Goal: Task Accomplishment & Management: Manage account settings

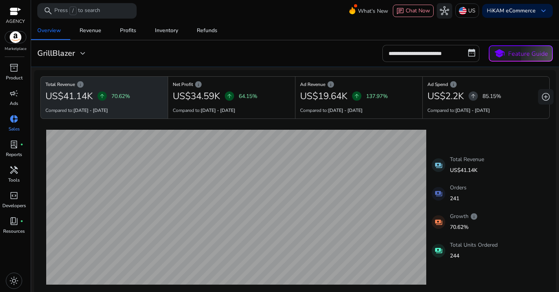
scroll to position [365, 0]
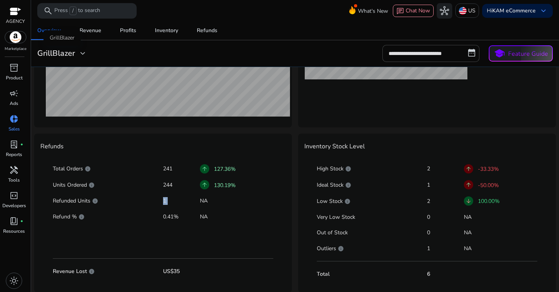
click at [82, 57] on span "expand_more" at bounding box center [82, 53] width 9 height 9
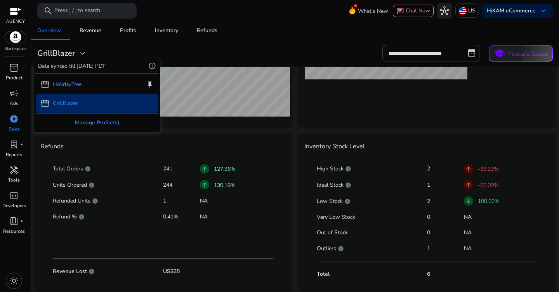
click at [99, 129] on div "Manage Profile(s)" at bounding box center [97, 122] width 124 height 17
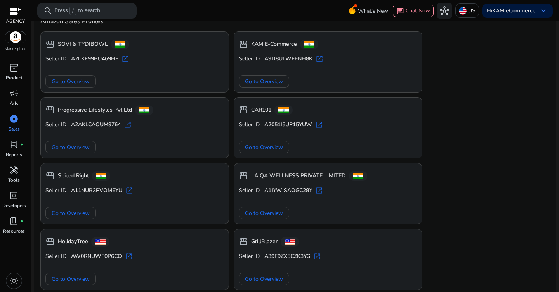
scroll to position [51, 0]
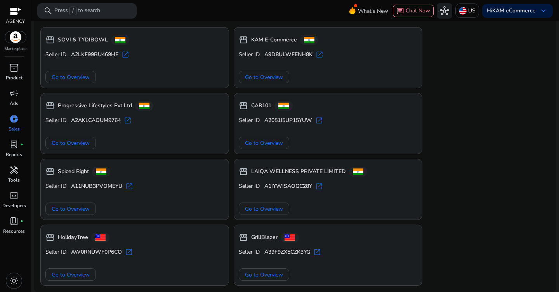
click at [90, 55] on b "A2LKF99BU469HF" at bounding box center [94, 55] width 47 height 8
copy b "A2LKF99BU469HF"
click at [15, 102] on p "Ads" at bounding box center [14, 103] width 9 height 7
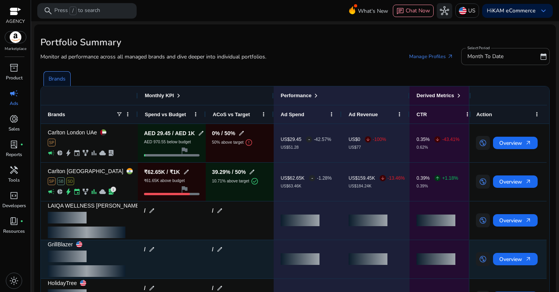
scroll to position [35, 0]
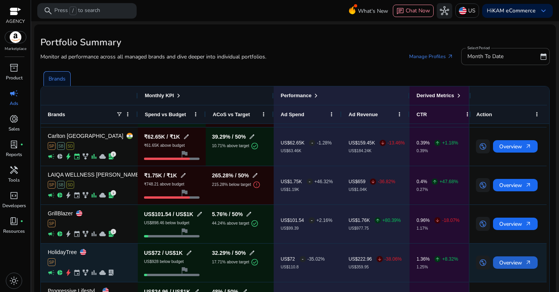
click at [505, 263] on span "Overview arrow_outward" at bounding box center [515, 263] width 32 height 16
